Goal: Navigation & Orientation: Find specific page/section

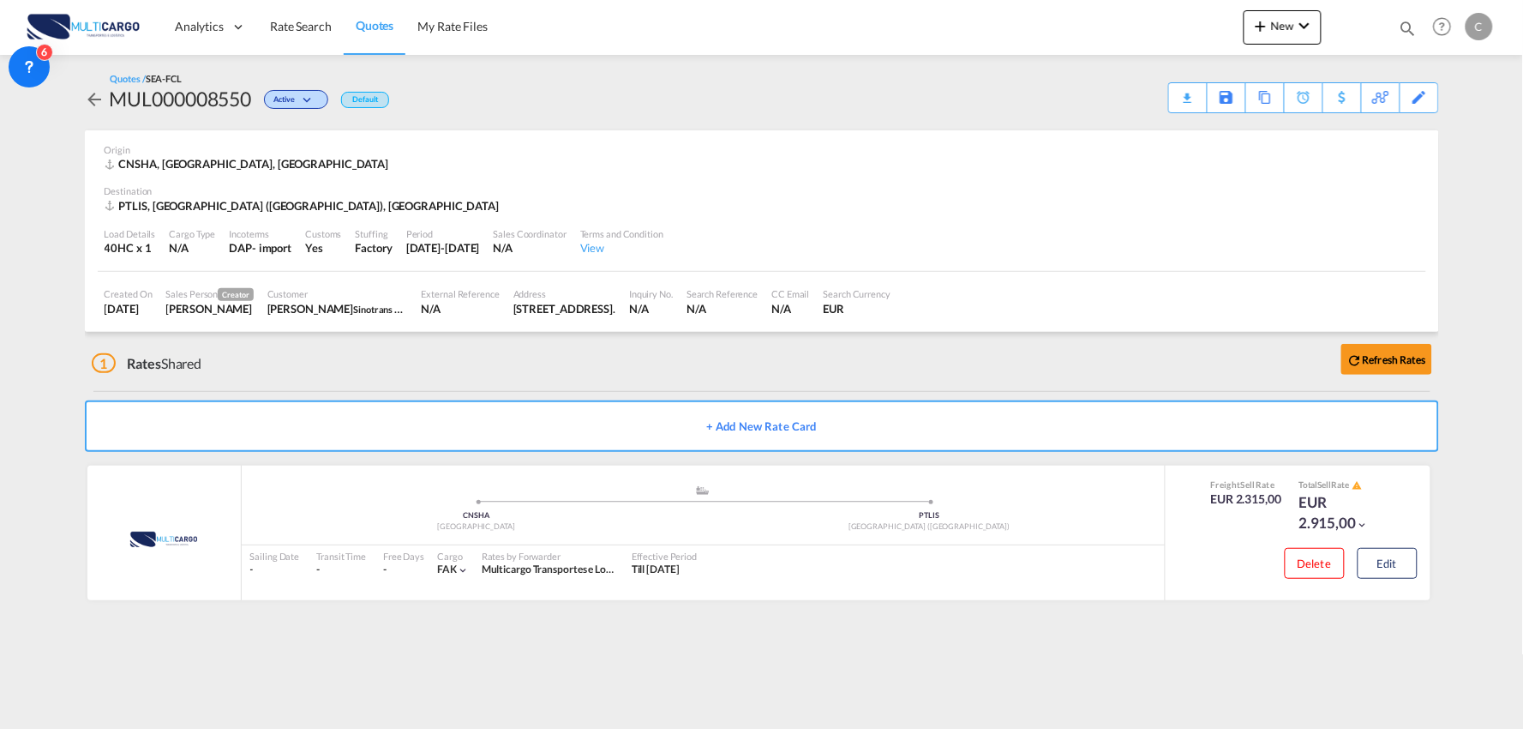
click at [293, 387] on div "1 Rates Shared Refresh Rates + Add New Rate Card MultiCargo added by you .a{fil…" at bounding box center [762, 474] width 1354 height 285
click at [318, 378] on div "1 Rates Shared Refresh Rates" at bounding box center [766, 359] width 1348 height 55
click at [157, 681] on md-content "Analytics Reports Dashboard Rate Search Quotes My Rate Files New Rates Ratecard" at bounding box center [761, 364] width 1523 height 729
click at [292, 665] on md-content "Analytics Reports Dashboard Rate Search Quotes My Rate Files New Rates Ratecard" at bounding box center [761, 364] width 1523 height 729
click at [641, 369] on div "1 Rates Shared Refresh Rates" at bounding box center [766, 359] width 1348 height 55
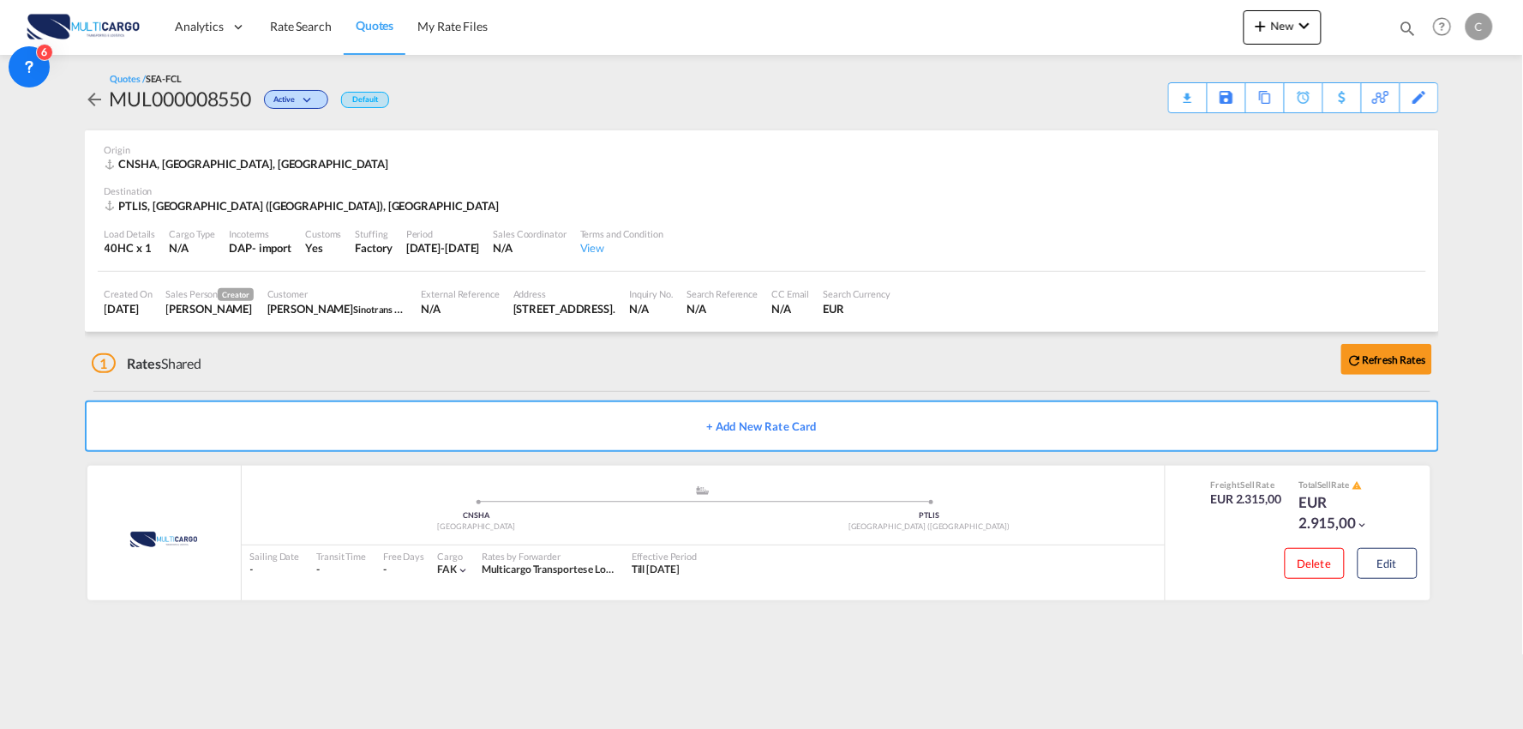
click at [729, 650] on md-content "Analytics Reports Dashboard Rate Search Quotes My Rate Files New Rates Ratecard" at bounding box center [761, 364] width 1523 height 729
click at [1075, 643] on md-content "Analytics Reports Dashboard Rate Search Quotes My Rate Files New Rates Ratecard" at bounding box center [761, 364] width 1523 height 729
click at [629, 632] on md-content "Analytics Reports Dashboard Rate Search Quotes My Rate Files New Rates Ratecard" at bounding box center [761, 364] width 1523 height 729
click at [322, 366] on div "1 Rates Shared Refresh Rates" at bounding box center [766, 359] width 1348 height 55
click at [281, 367] on div "1 Rates Shared Refresh Rates" at bounding box center [766, 359] width 1348 height 55
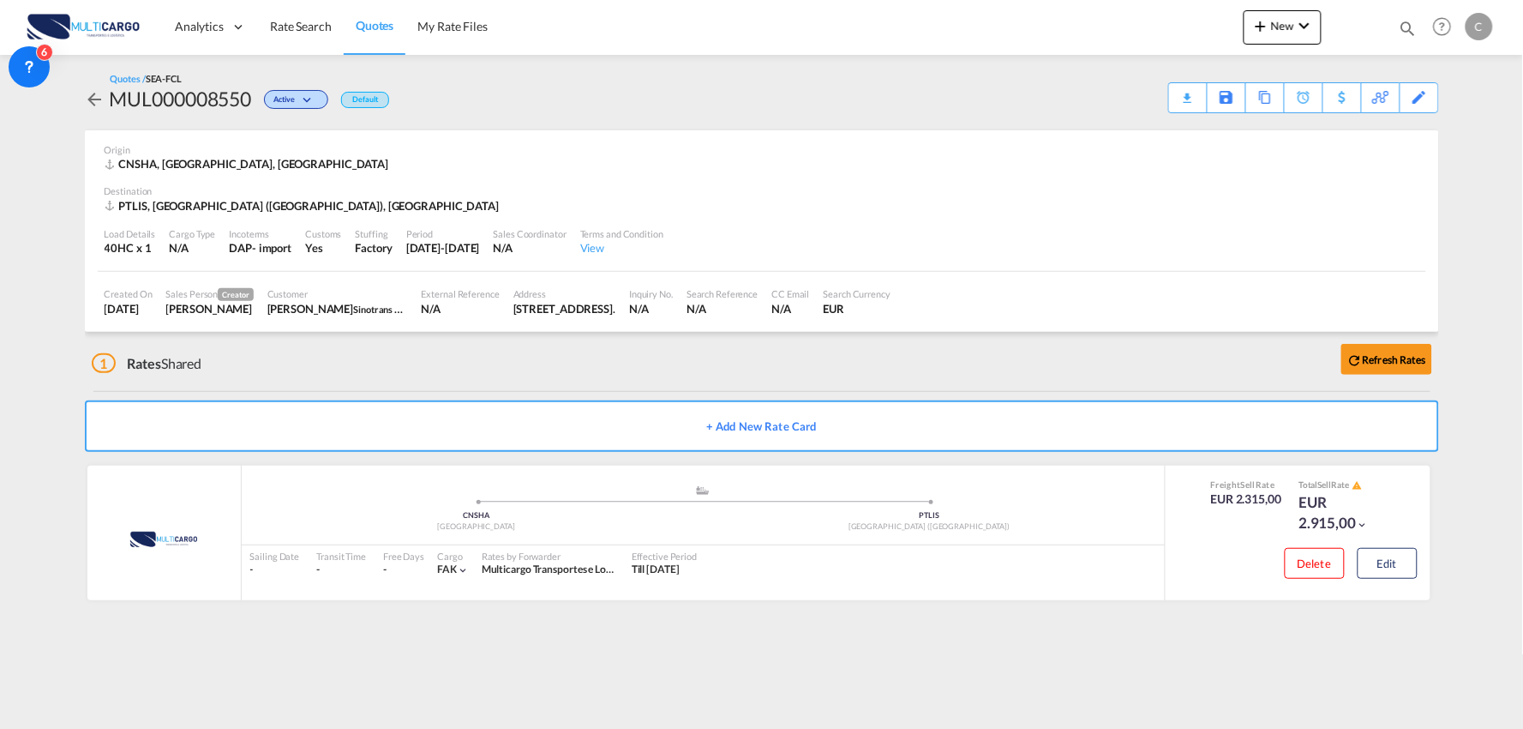
click at [561, 357] on div "1 Rates Shared Refresh Rates" at bounding box center [766, 359] width 1348 height 55
click at [557, 350] on div "1 Rates Shared Refresh Rates" at bounding box center [766, 359] width 1348 height 55
